Goal: Task Accomplishment & Management: Complete application form

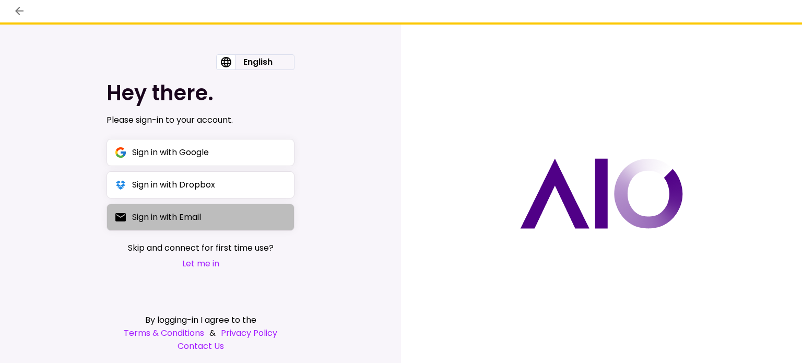
click at [186, 221] on div "Sign in with Email" at bounding box center [166, 216] width 69 height 13
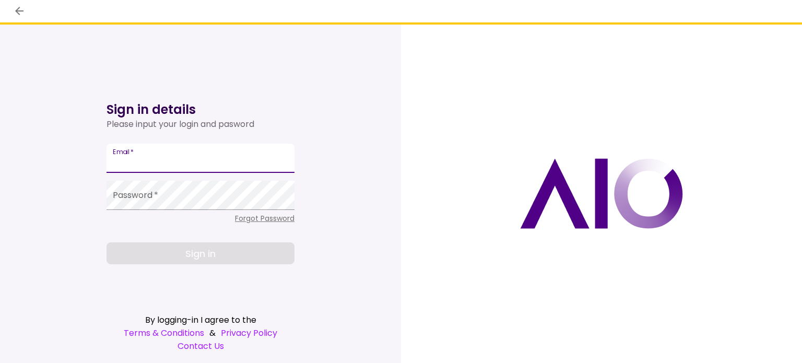
click at [152, 157] on input "Email   *" at bounding box center [201, 158] width 188 height 29
type input "**********"
click at [144, 194] on div "Password   *" at bounding box center [201, 195] width 188 height 29
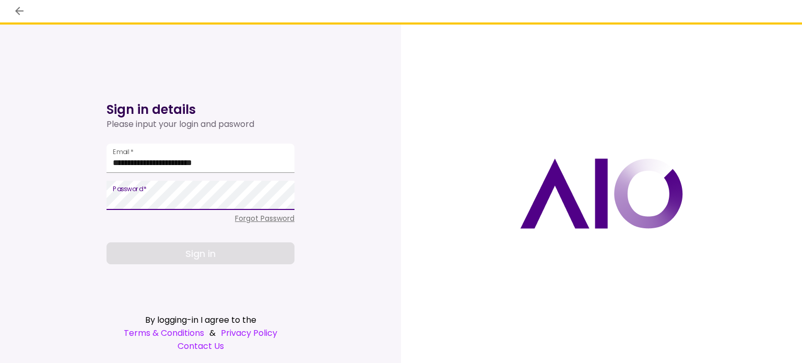
click at [244, 217] on span "Forgot Password" at bounding box center [265, 218] width 60 height 10
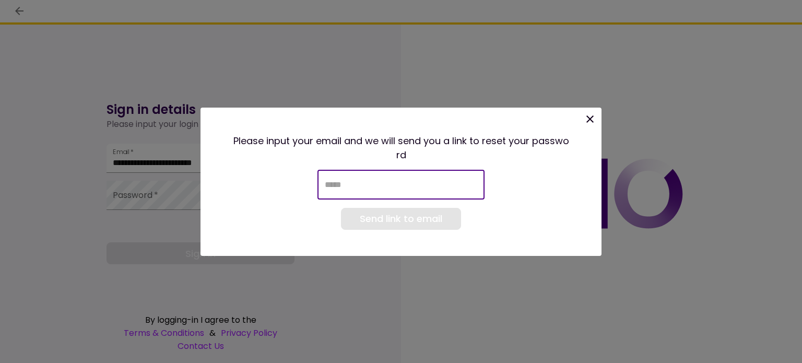
click at [348, 192] on input "email" at bounding box center [400, 184] width 167 height 29
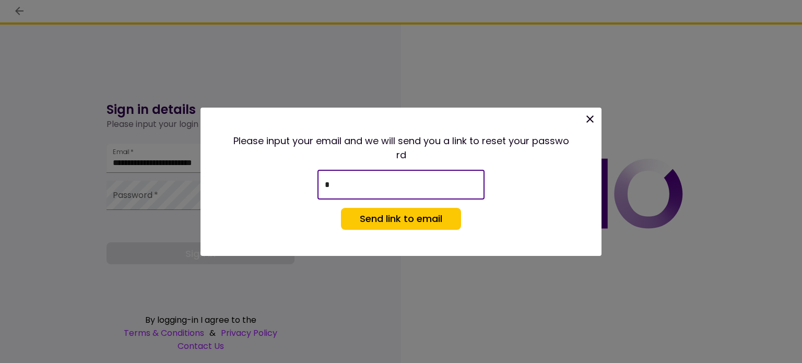
type input "**********"
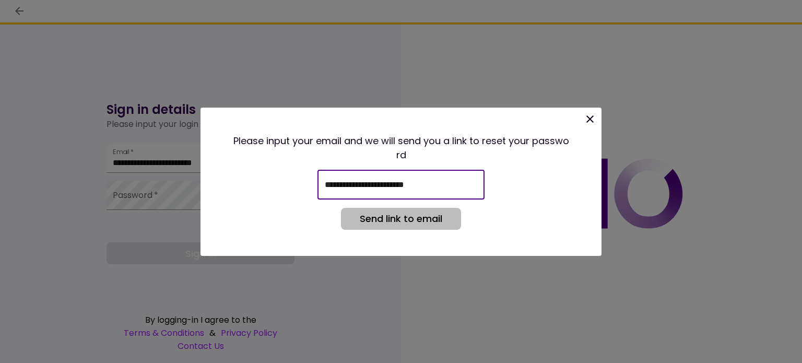
click at [400, 218] on button "Send link to email" at bounding box center [401, 219] width 120 height 22
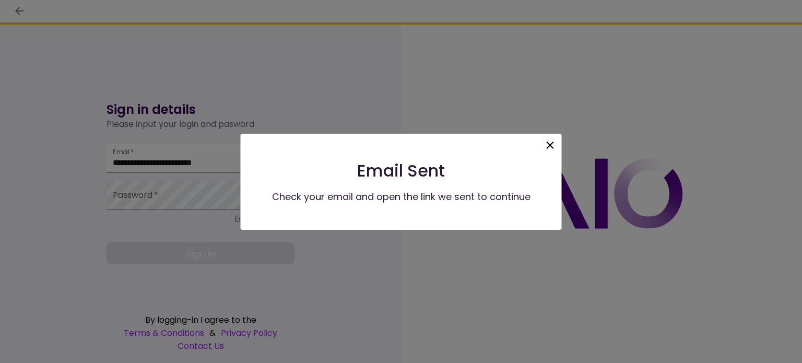
click at [550, 146] on icon at bounding box center [550, 145] width 7 height 7
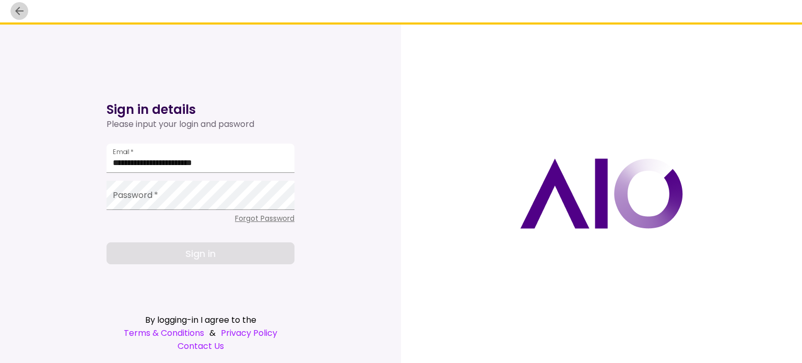
click at [17, 4] on button "back" at bounding box center [19, 11] width 18 height 18
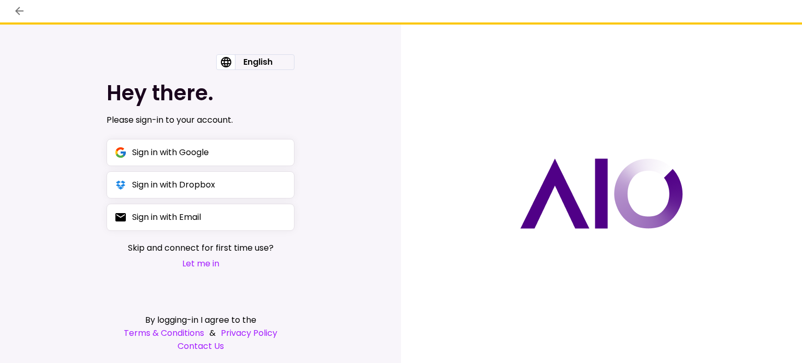
click at [199, 265] on button "Let me in" at bounding box center [201, 263] width 146 height 13
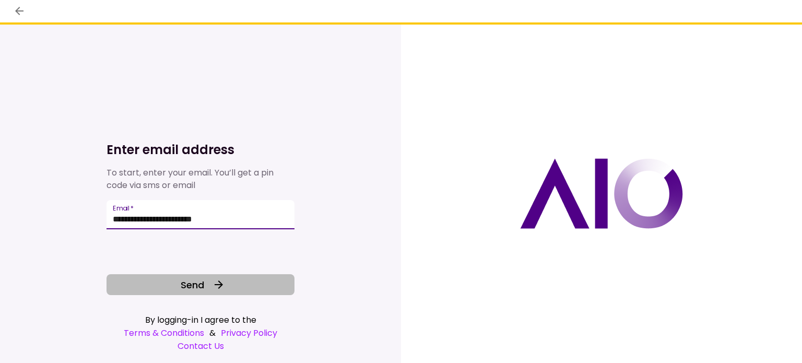
type input "**********"
click at [185, 282] on span "Send" at bounding box center [192, 285] width 23 height 14
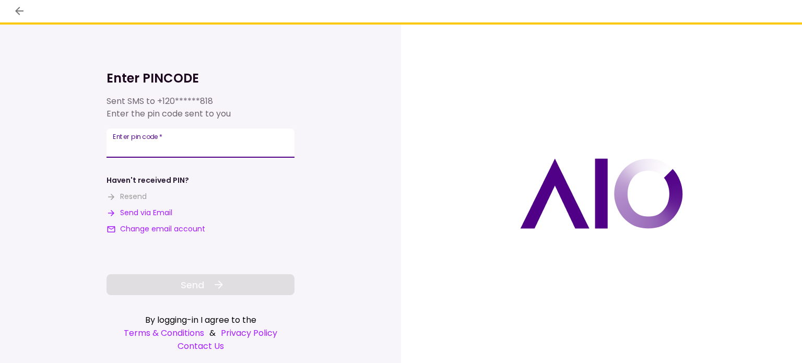
click at [124, 140] on div "**********" at bounding box center [201, 142] width 188 height 29
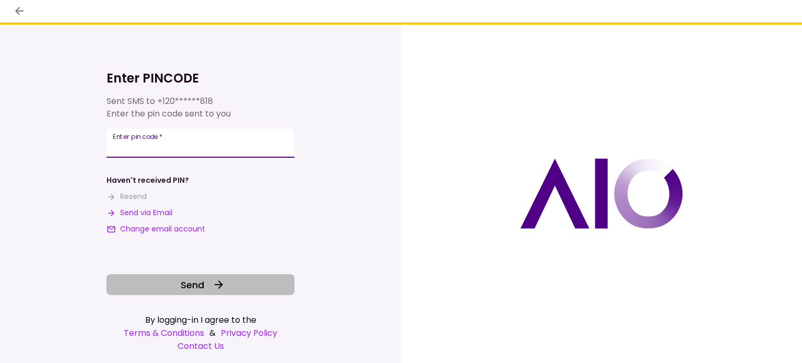
type input "******"
click at [169, 285] on button "Send" at bounding box center [201, 284] width 188 height 21
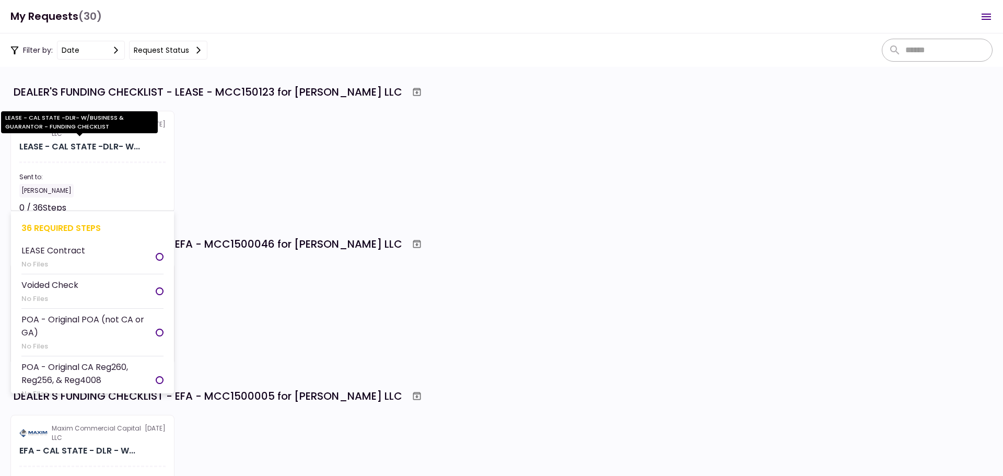
click at [77, 148] on div "LEASE - CAL STATE -DLR- W..." at bounding box center [79, 146] width 121 height 13
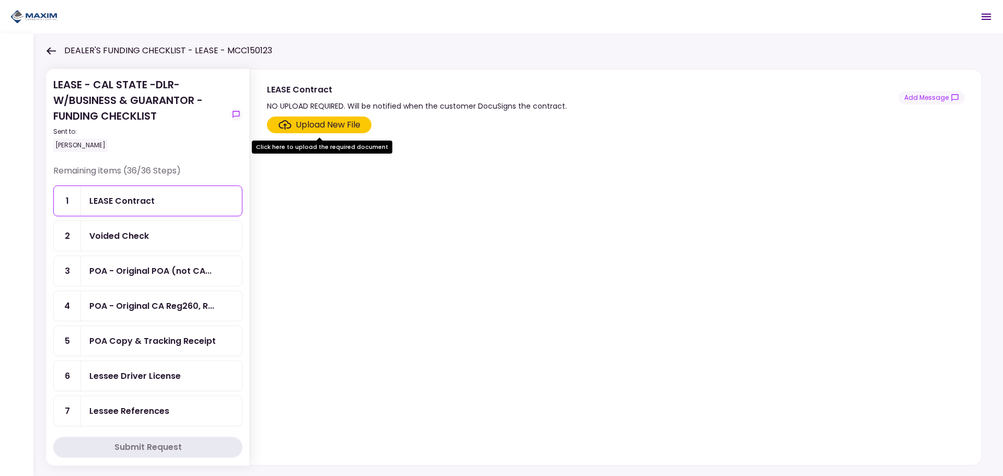
click at [417, 335] on section "Upload New File" at bounding box center [616, 288] width 698 height 344
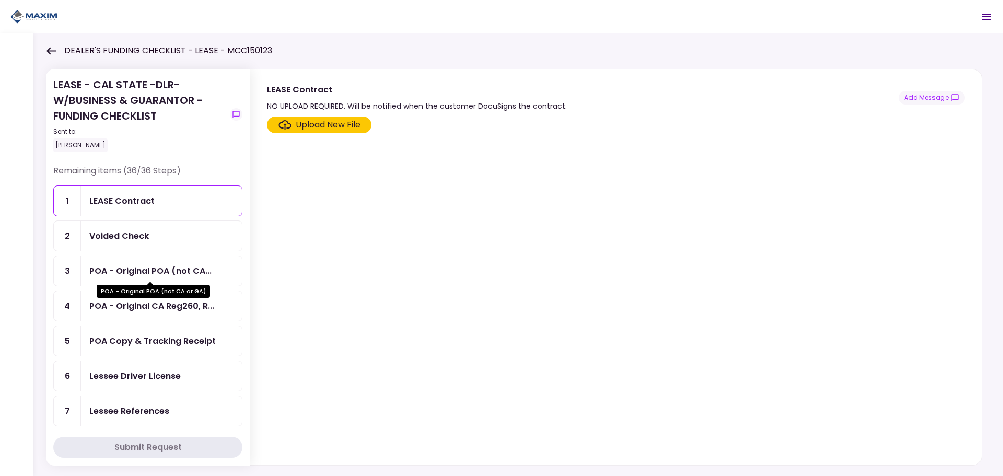
click at [127, 273] on div "POA - Original POA (not CA..." at bounding box center [150, 270] width 122 height 13
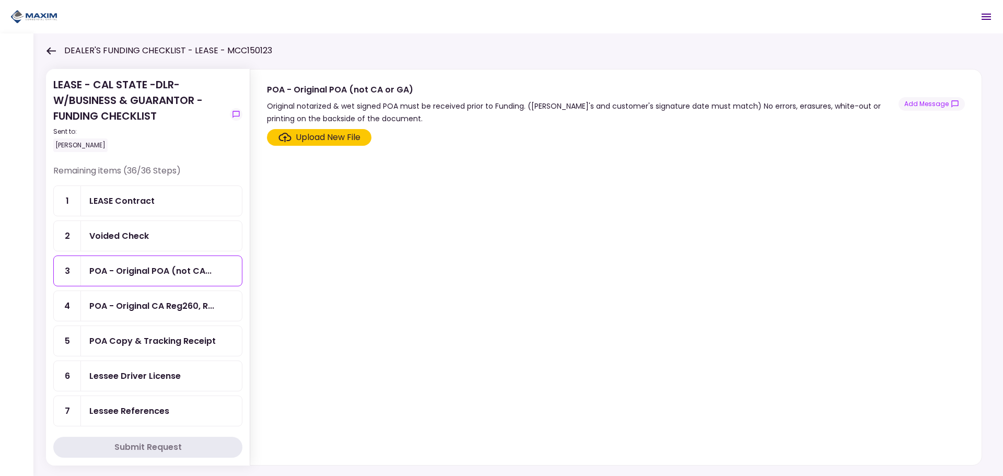
click at [333, 134] on div "Upload New File" at bounding box center [328, 137] width 65 height 13
click at [0, 0] on input "Upload New File" at bounding box center [0, 0] width 0 height 0
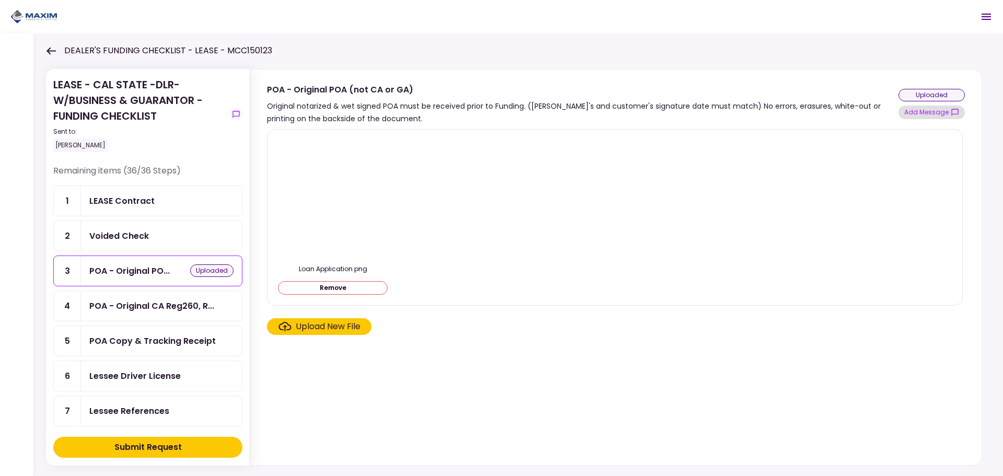
click at [802, 114] on button "Add Message" at bounding box center [931, 112] width 66 height 14
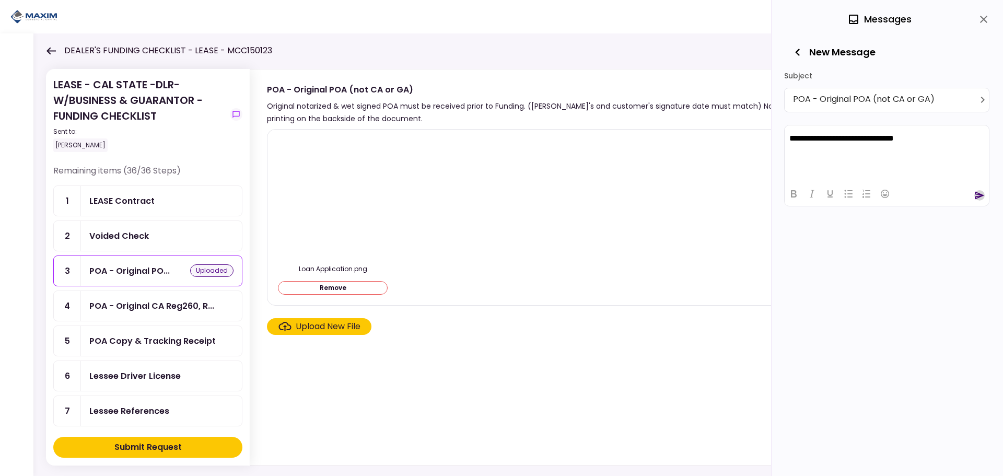
click at [802, 192] on icon "send" at bounding box center [979, 195] width 10 height 10
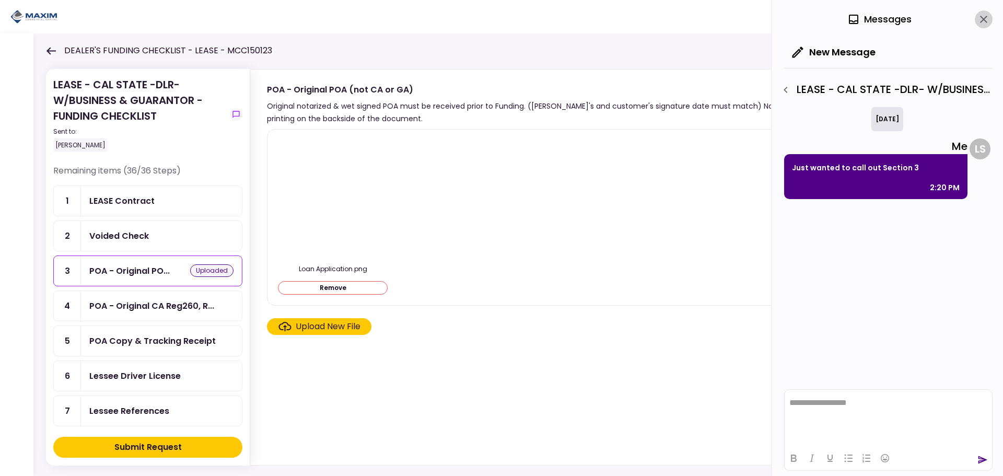
click at [802, 20] on icon "close" at bounding box center [983, 19] width 13 height 13
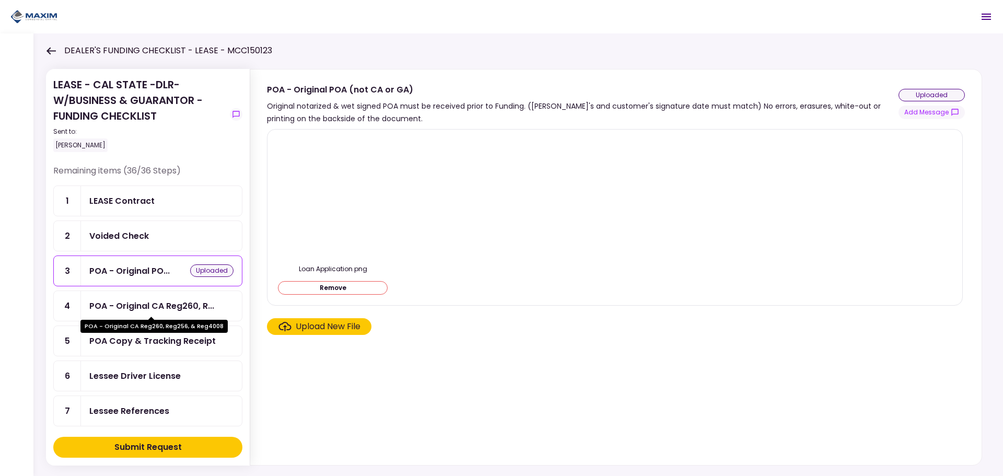
click at [126, 307] on div "POA - Original CA Reg260, R..." at bounding box center [151, 305] width 125 height 13
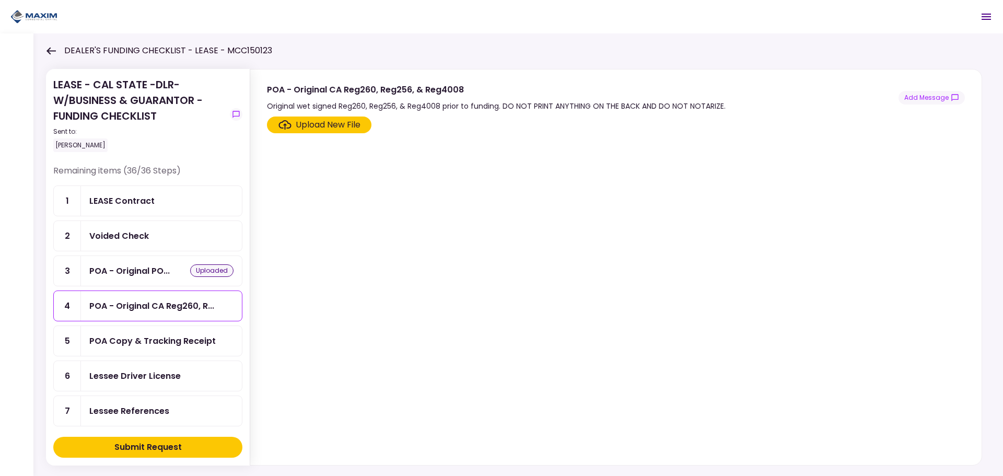
click at [308, 124] on div "Upload New File" at bounding box center [328, 125] width 65 height 13
click at [0, 0] on input "Upload New File" at bounding box center [0, 0] width 0 height 0
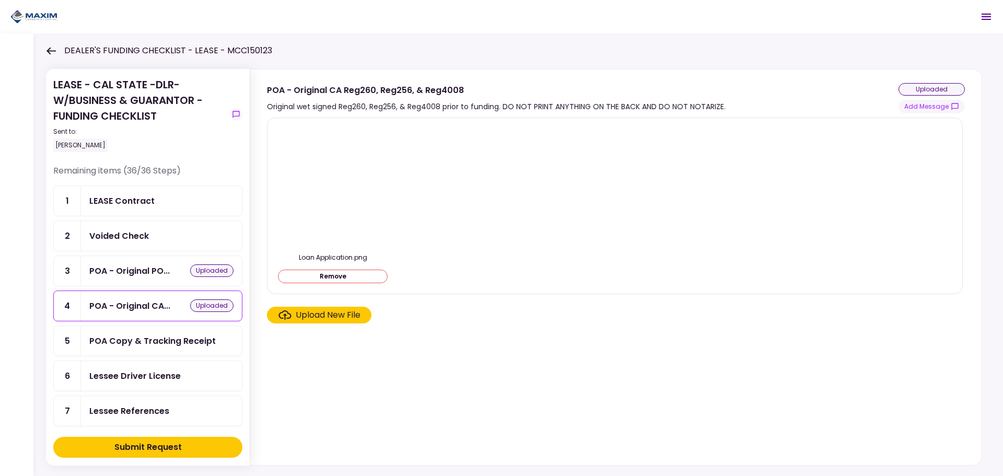
click at [137, 362] on div "Submit Request" at bounding box center [147, 447] width 67 height 13
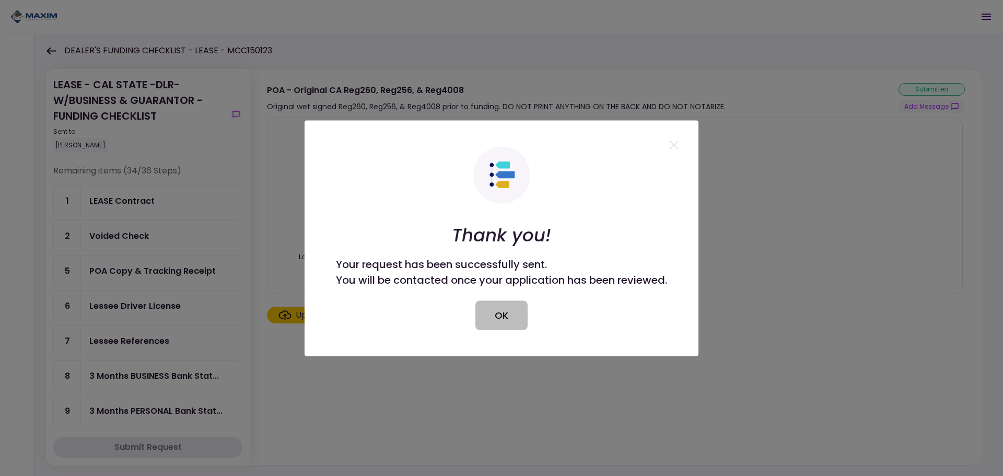
click at [492, 316] on button "OK" at bounding box center [501, 314] width 52 height 29
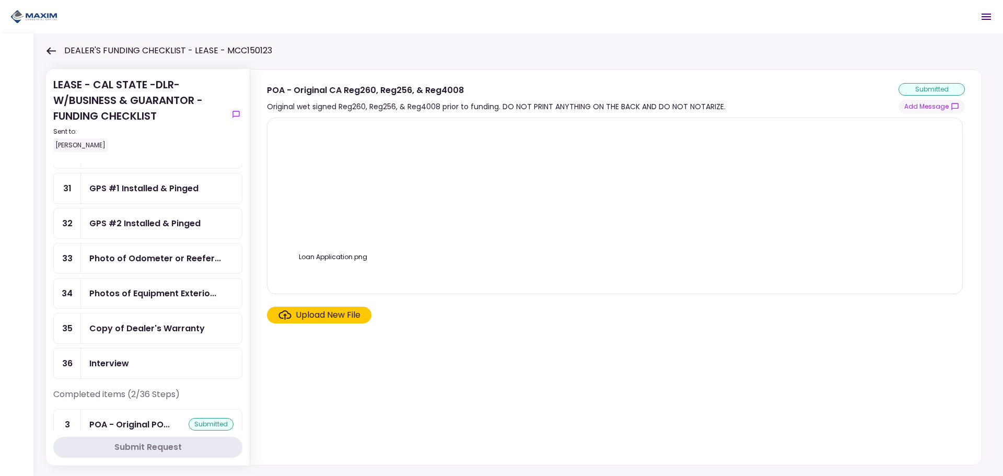
scroll to position [1046, 0]
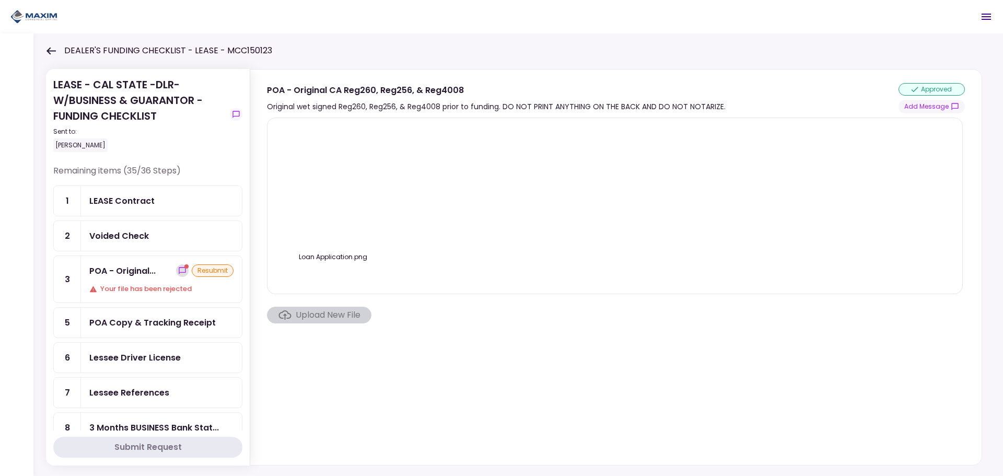
click at [178, 268] on icon "show-messages" at bounding box center [182, 270] width 8 height 8
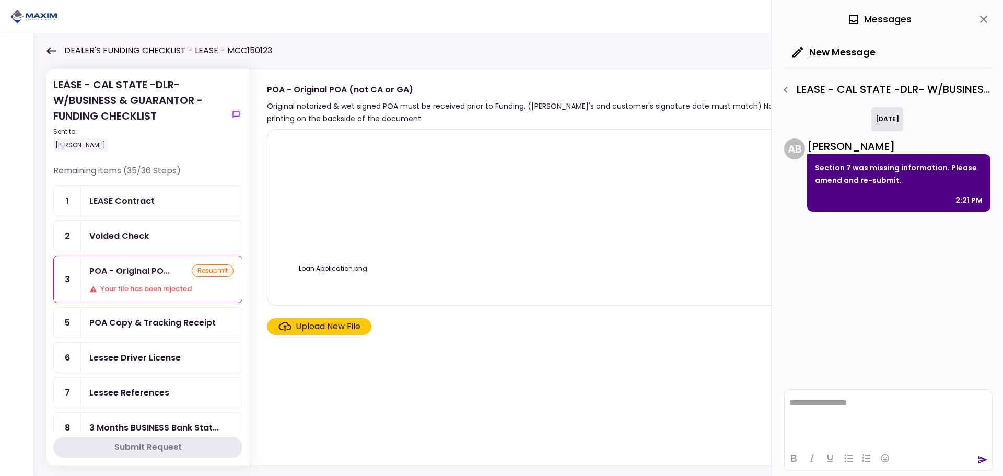
click at [981, 18] on icon "close" at bounding box center [983, 19] width 13 height 13
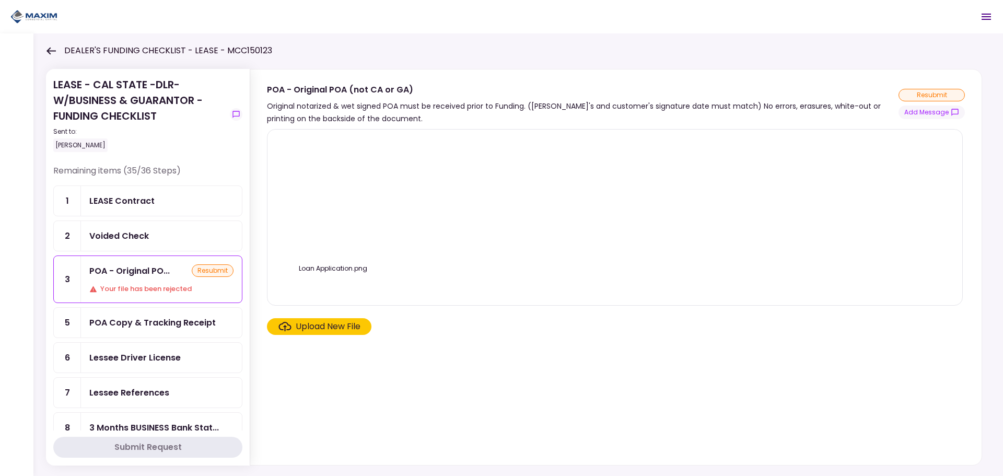
click at [296, 327] on div "Upload New File" at bounding box center [328, 326] width 65 height 13
click at [0, 0] on input "Upload New File" at bounding box center [0, 0] width 0 height 0
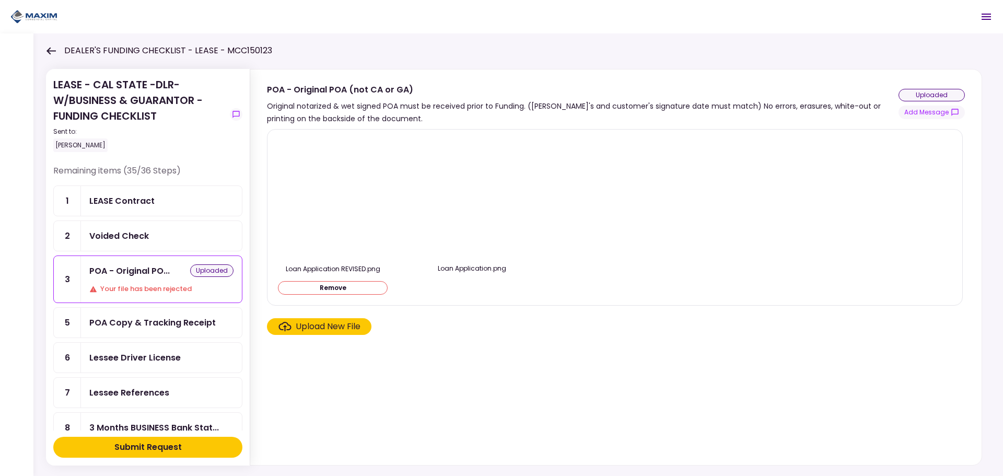
click at [133, 448] on div "Submit Request" at bounding box center [147, 447] width 67 height 13
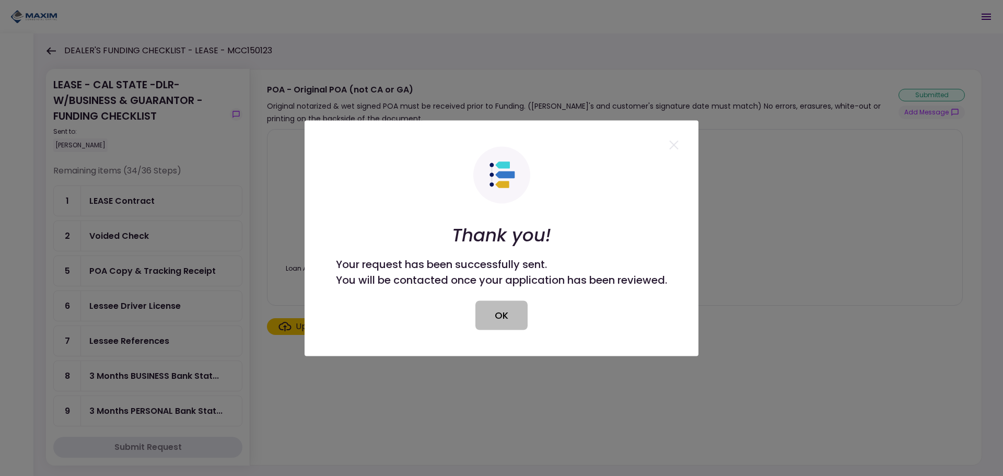
click at [492, 305] on button "OK" at bounding box center [501, 314] width 52 height 29
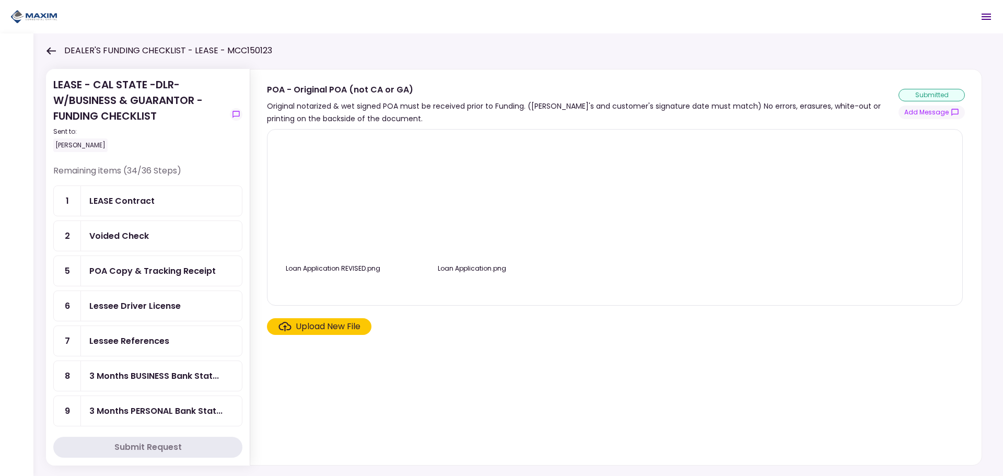
click at [49, 48] on icon at bounding box center [51, 51] width 10 height 8
